Goal: Navigation & Orientation: Find specific page/section

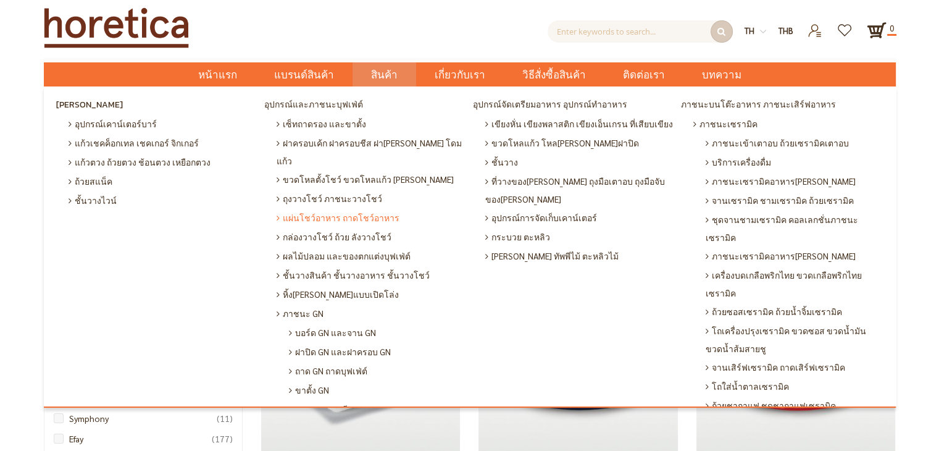
click at [363, 208] on span "แผ่นโชว์อาหาร ถาดโชว์อาหาร" at bounding box center [338, 217] width 123 height 19
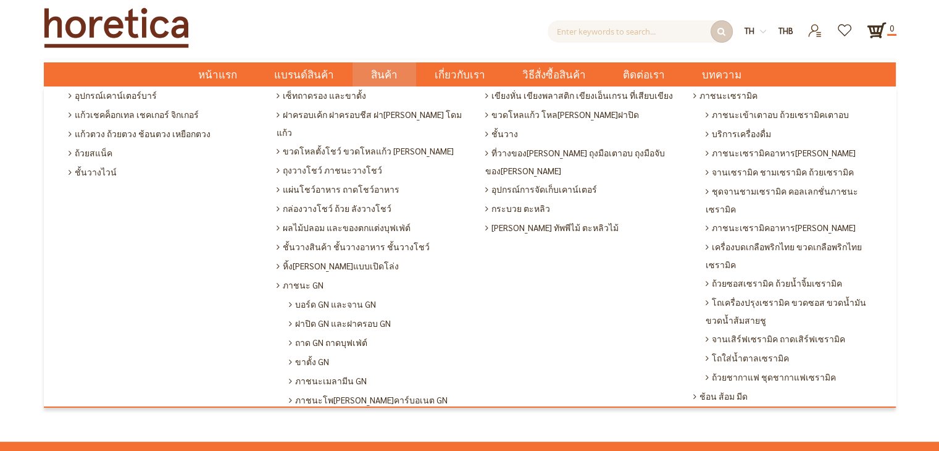
scroll to position [7, 0]
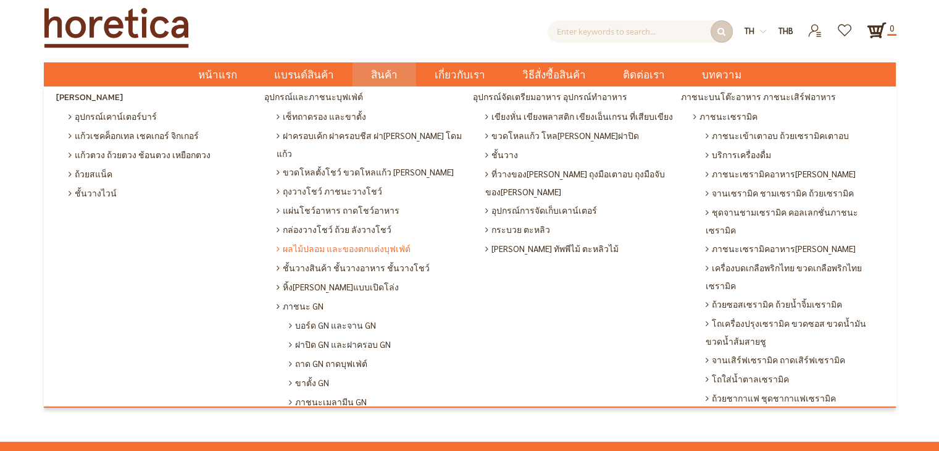
click at [391, 239] on span "ผลไม้ปลอม และของตกแต่งบุฟเฟ่ต์" at bounding box center [344, 248] width 134 height 19
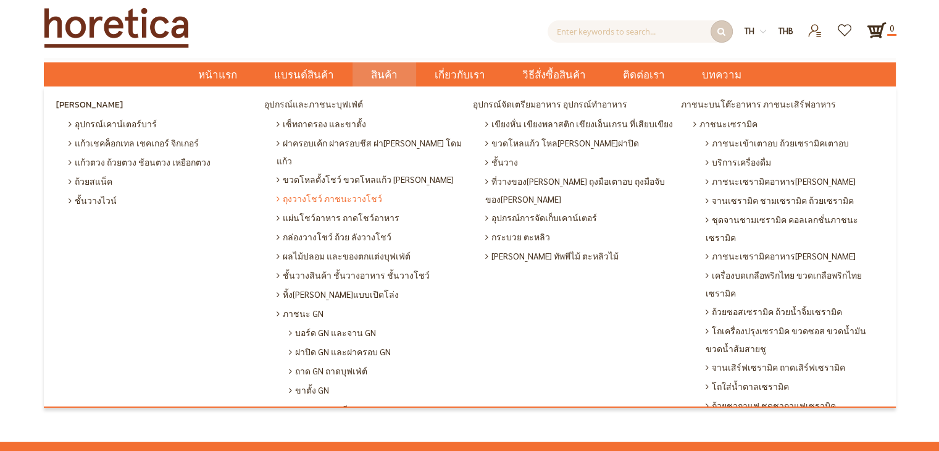
click at [359, 189] on span "ถุงวางโชว์ ภาชนะวางโชว์" at bounding box center [330, 198] width 106 height 19
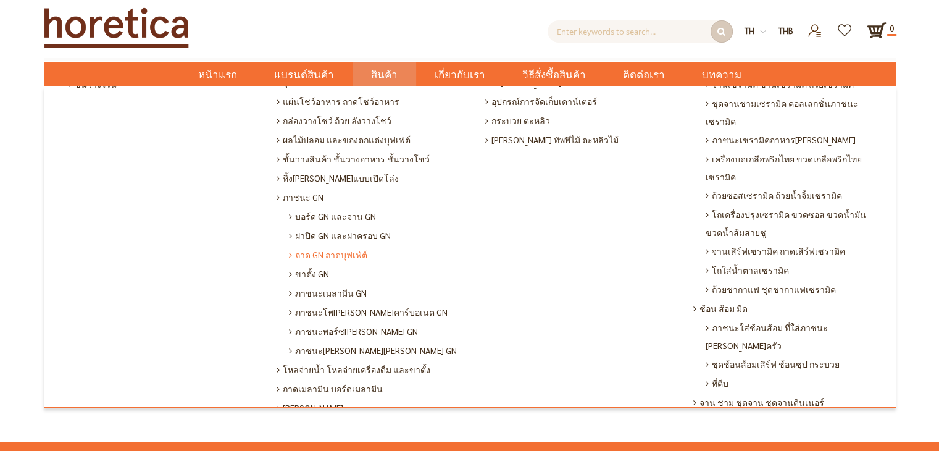
scroll to position [247, 0]
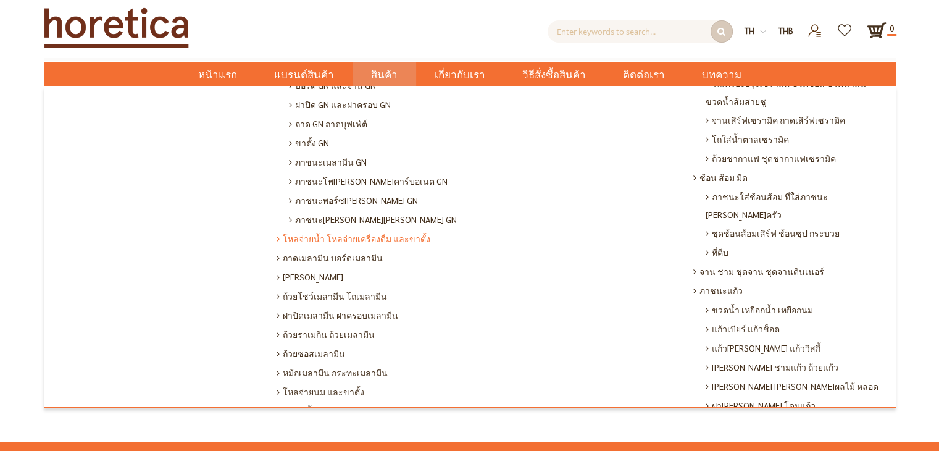
click at [393, 229] on span "โหลจ่ายน้ำ โหลจ่ายเครื่องดื่ม และขาตั้ง" at bounding box center [354, 238] width 154 height 19
